Goal: Information Seeking & Learning: Learn about a topic

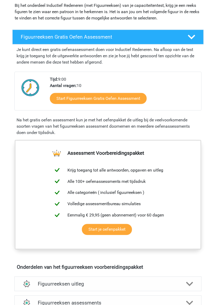
scroll to position [60, 0]
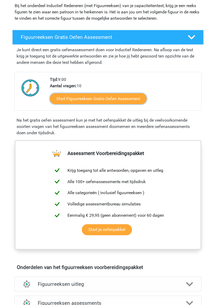
click at [73, 100] on link "Start Figuurreeksen Gratis Oefen Assessment" at bounding box center [98, 98] width 97 height 11
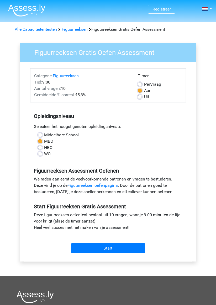
click at [44, 148] on label "HBO" at bounding box center [48, 147] width 8 height 6
click at [40, 148] on input "HBO" at bounding box center [40, 146] width 4 height 5
radio input "true"
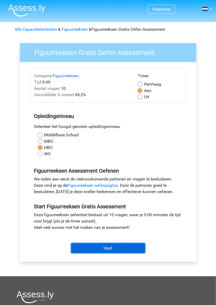
click at [85, 250] on input "Start" at bounding box center [108, 248] width 74 height 10
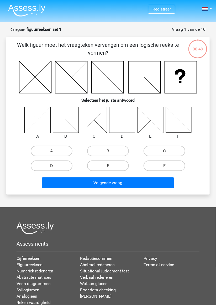
click at [121, 126] on icon at bounding box center [122, 120] width 26 height 26
click at [51, 165] on label "D" at bounding box center [52, 166] width 42 height 11
click at [52, 166] on input "D" at bounding box center [53, 167] width 3 height 3
radio input "true"
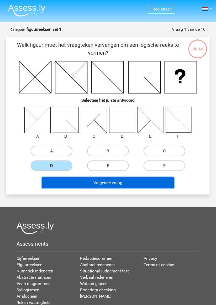
click at [86, 185] on button "Volgende vraag" at bounding box center [108, 182] width 132 height 11
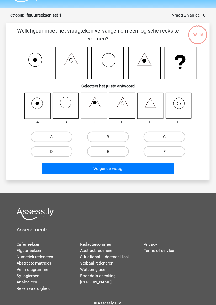
scroll to position [26, 0]
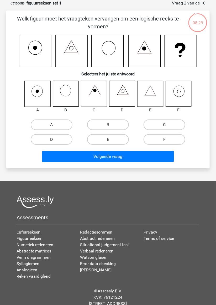
click at [101, 142] on label "E" at bounding box center [108, 139] width 42 height 11
click at [108, 142] on input "E" at bounding box center [109, 140] width 3 height 3
radio input "true"
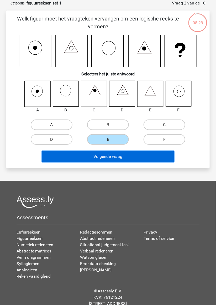
click at [122, 157] on button "Volgende vraag" at bounding box center [108, 156] width 132 height 11
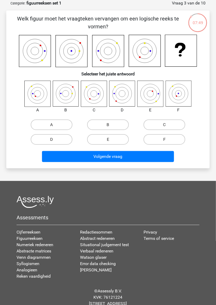
click at [61, 123] on label "A" at bounding box center [52, 125] width 42 height 11
click at [55, 125] on input "A" at bounding box center [53, 126] width 3 height 3
radio input "true"
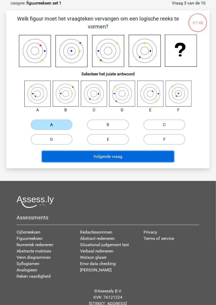
click at [121, 158] on button "Volgende vraag" at bounding box center [108, 156] width 132 height 11
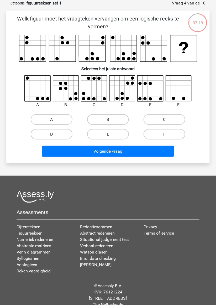
click at [62, 117] on label "A" at bounding box center [52, 119] width 42 height 11
click at [55, 120] on input "A" at bounding box center [53, 121] width 3 height 3
radio input "true"
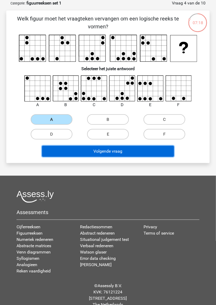
click at [114, 151] on button "Volgende vraag" at bounding box center [108, 151] width 132 height 11
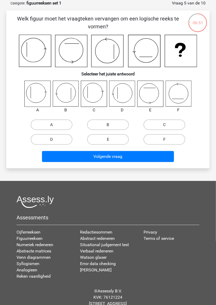
click at [33, 97] on icon at bounding box center [37, 94] width 26 height 26
click at [43, 129] on label "A" at bounding box center [52, 125] width 42 height 11
click at [52, 128] on input "A" at bounding box center [53, 126] width 3 height 3
radio input "true"
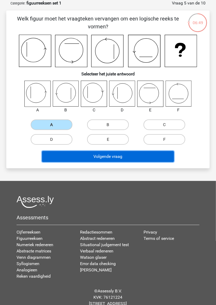
click at [54, 159] on button "Volgende vraag" at bounding box center [108, 156] width 132 height 11
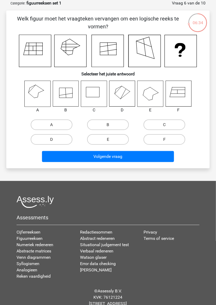
click at [163, 138] on label "F" at bounding box center [165, 139] width 42 height 11
click at [165, 139] on input "F" at bounding box center [166, 140] width 3 height 3
radio input "true"
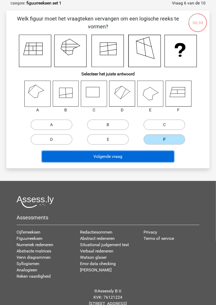
click at [147, 159] on button "Volgende vraag" at bounding box center [108, 156] width 132 height 11
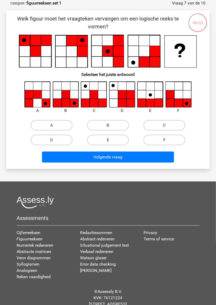
click at [117, 124] on label "B" at bounding box center [108, 125] width 42 height 11
click at [112, 125] on input "B" at bounding box center [109, 126] width 3 height 3
radio input "true"
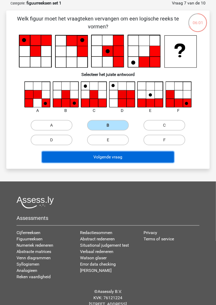
click at [160, 154] on button "Volgende vraag" at bounding box center [108, 157] width 132 height 11
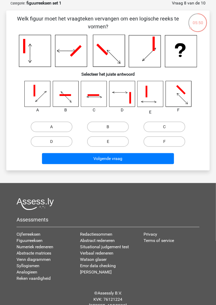
click at [44, 128] on label "A" at bounding box center [52, 127] width 42 height 11
click at [52, 128] on input "A" at bounding box center [53, 128] width 3 height 3
radio input "true"
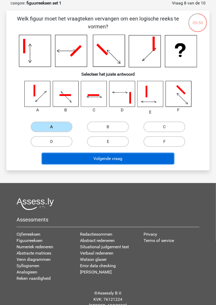
click at [57, 158] on button "Volgende vraag" at bounding box center [108, 158] width 132 height 11
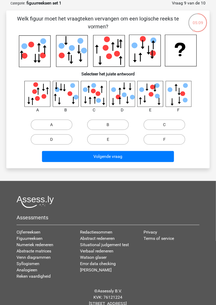
click at [167, 126] on input "C" at bounding box center [166, 126] width 3 height 3
radio input "true"
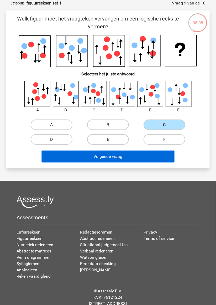
click at [156, 158] on button "Volgende vraag" at bounding box center [108, 156] width 132 height 11
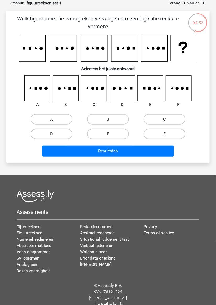
click at [171, 134] on label "F" at bounding box center [165, 134] width 42 height 11
click at [168, 134] on input "F" at bounding box center [166, 135] width 3 height 3
radio input "true"
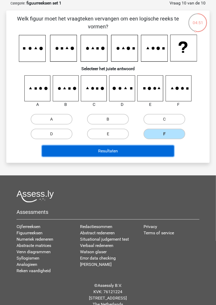
click at [163, 155] on button "Resultaten" at bounding box center [108, 151] width 132 height 11
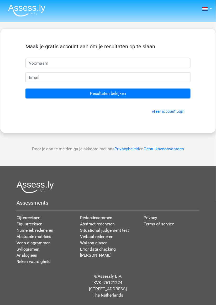
click at [29, 64] on input "text" at bounding box center [107, 63] width 165 height 10
type input "Yasemin"
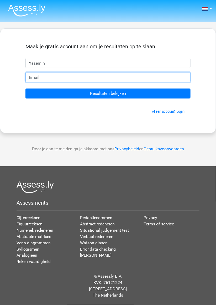
click at [32, 78] on input "email" at bounding box center [107, 77] width 165 height 10
type input "u"
type input "[EMAIL_ADDRESS][DOMAIN_NAME]"
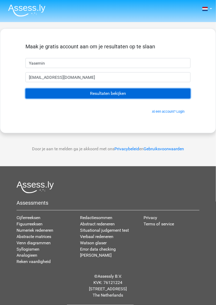
click at [45, 95] on input "Resultaten bekijken" at bounding box center [107, 94] width 165 height 10
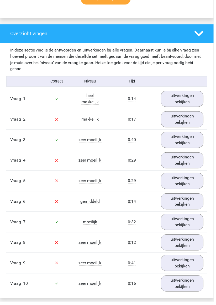
scroll to position [377, 0]
click at [188, 122] on link "uitwerkingen bekijken" at bounding box center [184, 121] width 43 height 16
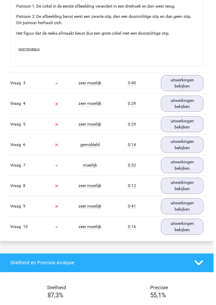
scroll to position [723, 0]
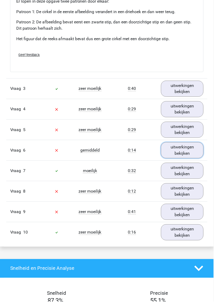
click at [190, 151] on link "uitwerkingen bekijken" at bounding box center [184, 152] width 43 height 16
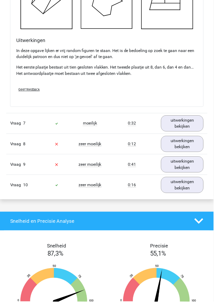
scroll to position [1050, 0]
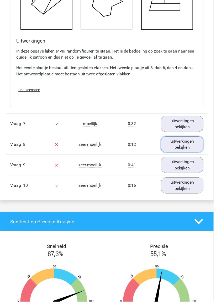
click at [190, 148] on link "uitwerkingen bekijken" at bounding box center [184, 146] width 43 height 16
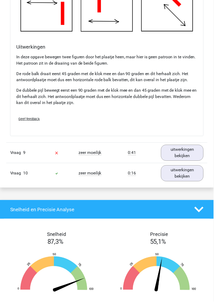
scroll to position [1353, 0]
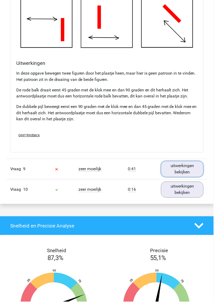
click at [195, 167] on link "uitwerkingen bekijken" at bounding box center [184, 171] width 43 height 16
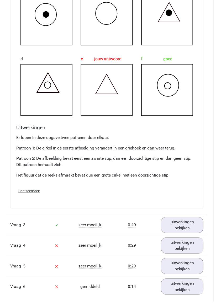
scroll to position [587, 0]
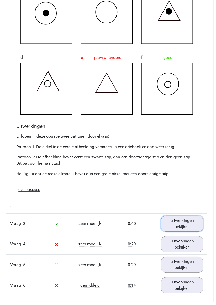
click at [194, 223] on link "uitwerkingen bekijken" at bounding box center [184, 226] width 43 height 16
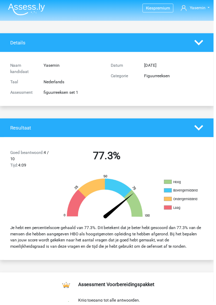
scroll to position [0, 0]
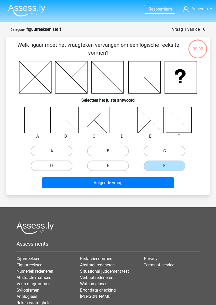
scroll to position [26, 0]
